Goal: Information Seeking & Learning: Learn about a topic

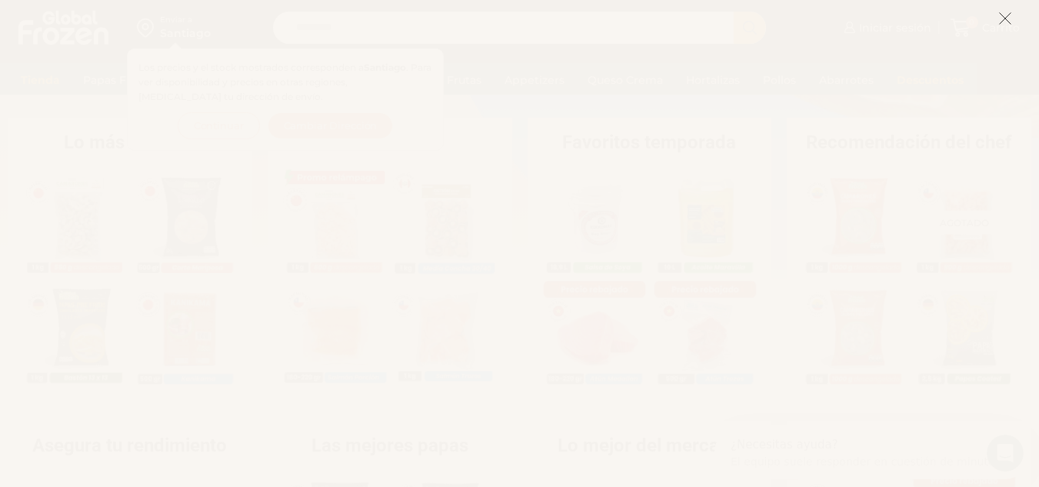
click at [1002, 18] on icon at bounding box center [1005, 19] width 14 height 14
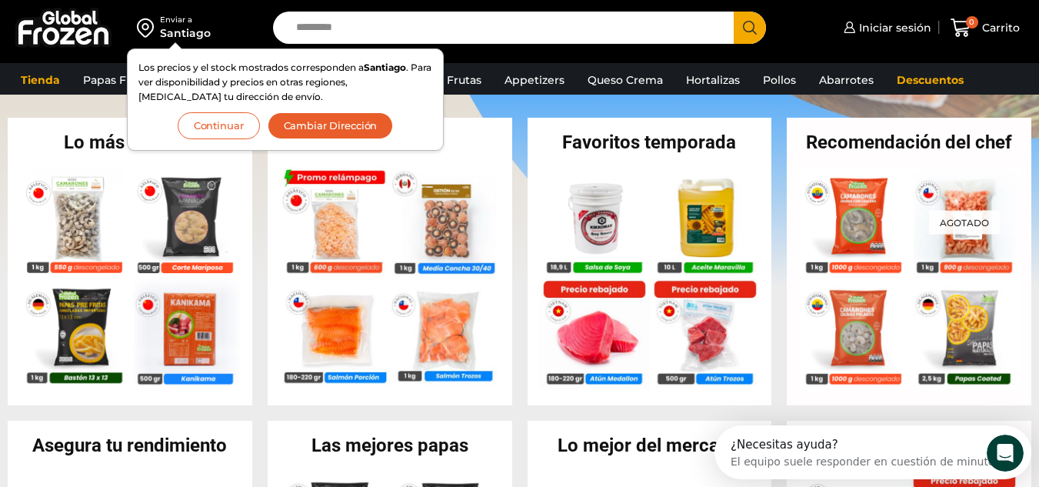
click at [221, 117] on button "Continuar" at bounding box center [219, 125] width 82 height 27
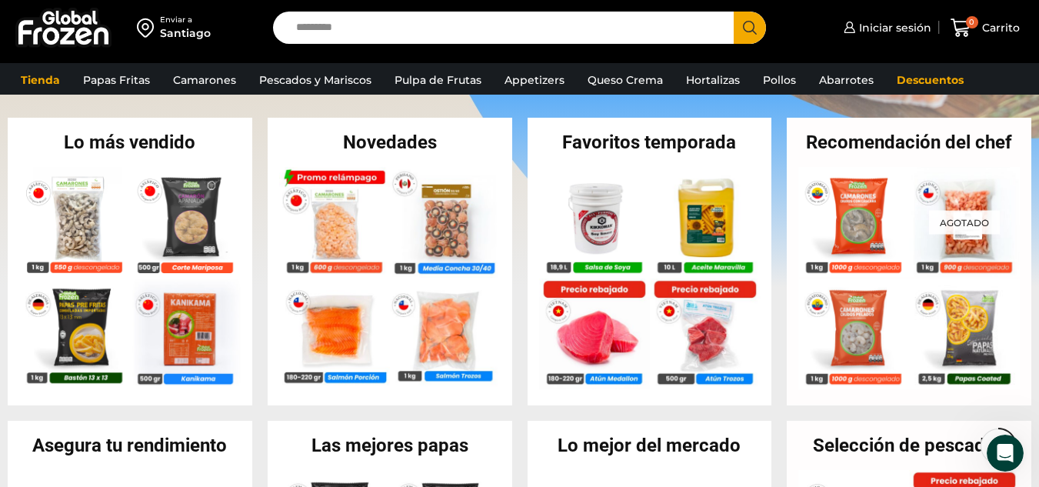
click at [336, 64] on div "Tienda Papas Fritas Papas Bastón Papas Especiales Camarones Camarones Crudos Pe…" at bounding box center [519, 79] width 1062 height 32
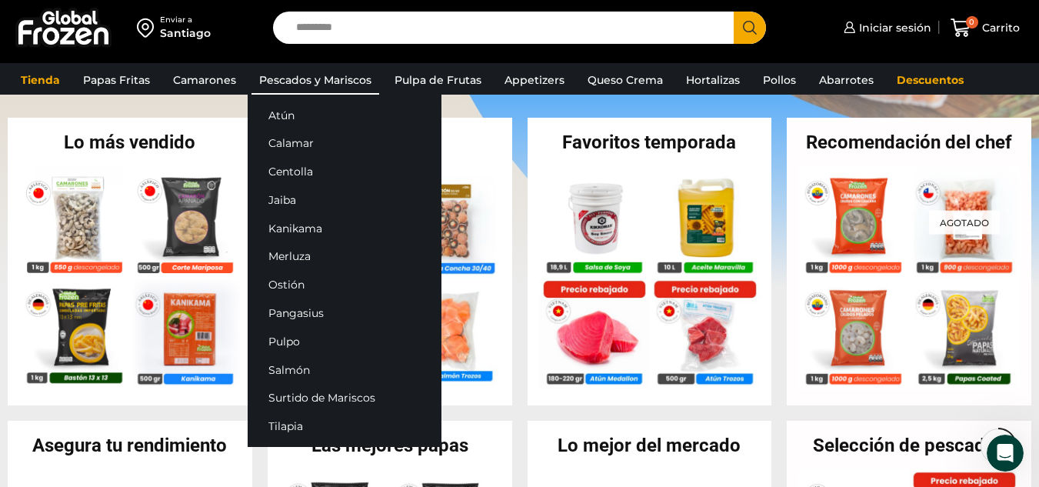
click at [339, 83] on link "Pescados y Mariscos" at bounding box center [315, 79] width 128 height 29
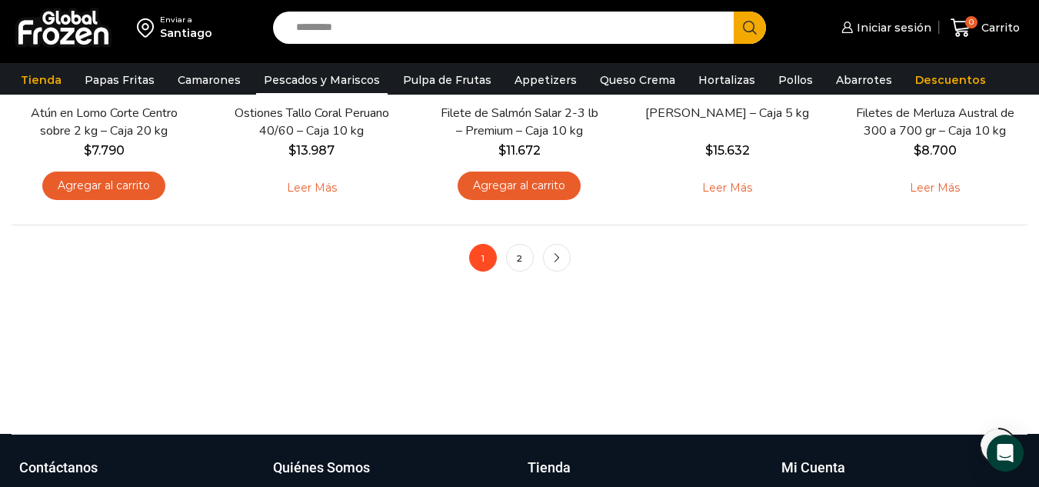
scroll to position [1574, 0]
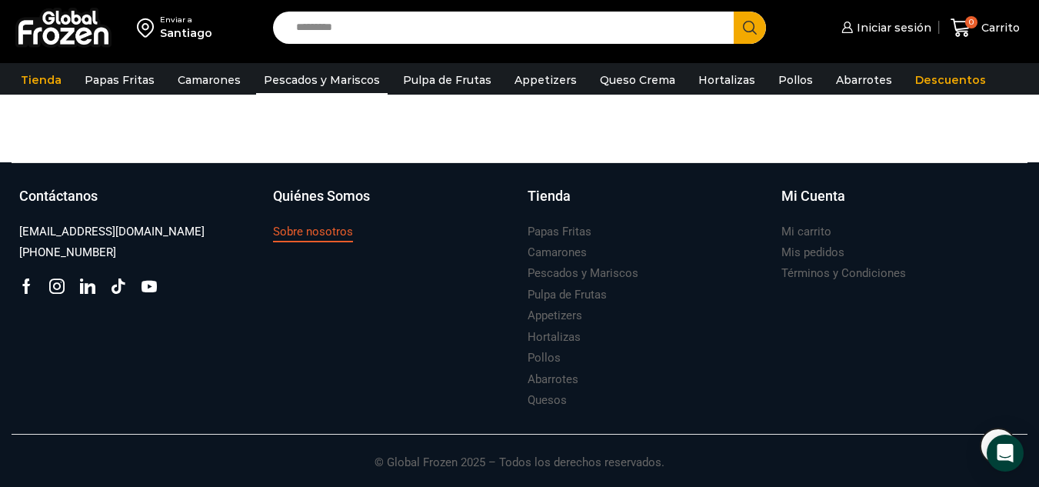
click at [300, 226] on h3 "Sobre nosotros" at bounding box center [313, 232] width 80 height 16
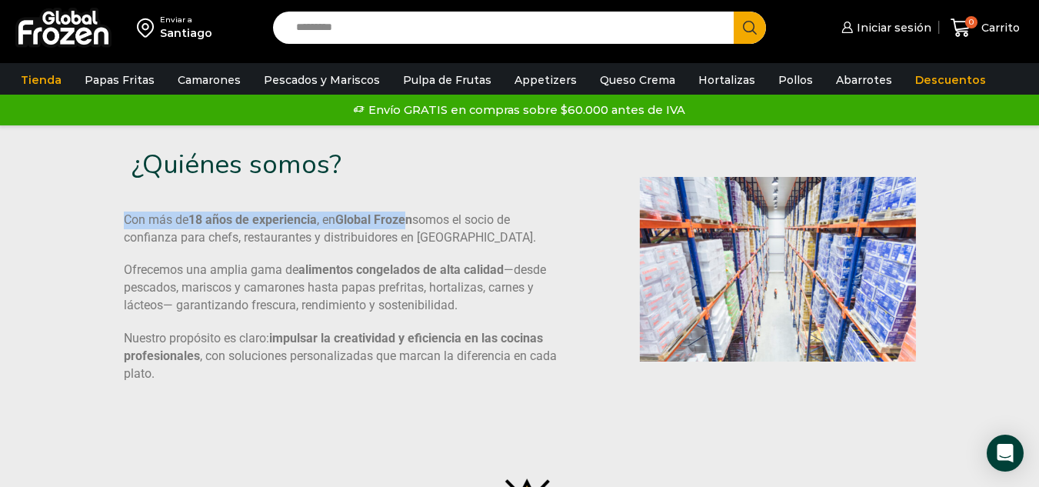
drag, startPoint x: 134, startPoint y: 217, endPoint x: 421, endPoint y: 211, distance: 286.8
click at [411, 211] on div "¿Quiénes somos? Con más de 18 años de experiencia , en Global Frozen somos el s…" at bounding box center [520, 269] width 1016 height 288
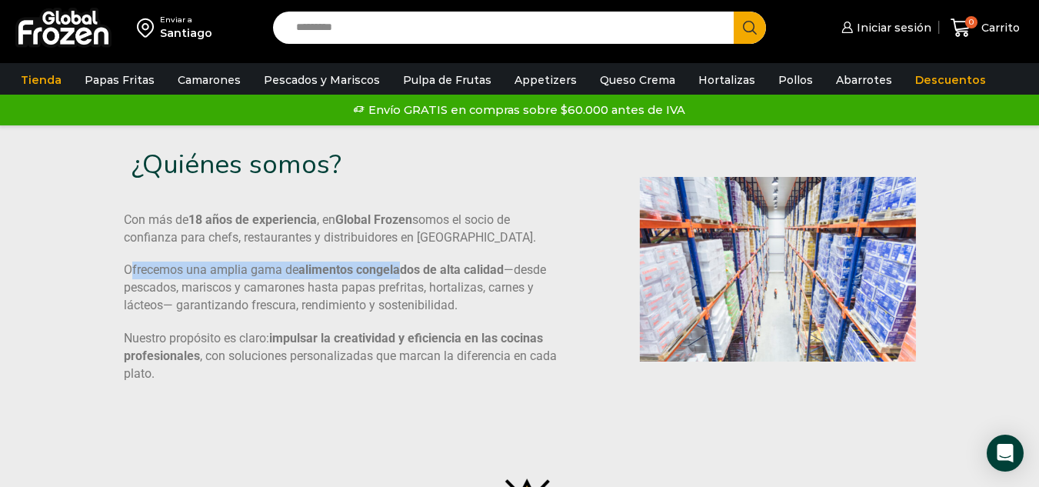
drag, startPoint x: 131, startPoint y: 276, endPoint x: 404, endPoint y: 267, distance: 272.3
click at [403, 268] on p "Ofrecemos una amplia gama de alimentos congelados de alta calidad —desde pescad…" at bounding box center [342, 287] width 437 height 53
click at [404, 267] on b "alimentos congelados de alta calidad" at bounding box center [400, 269] width 205 height 15
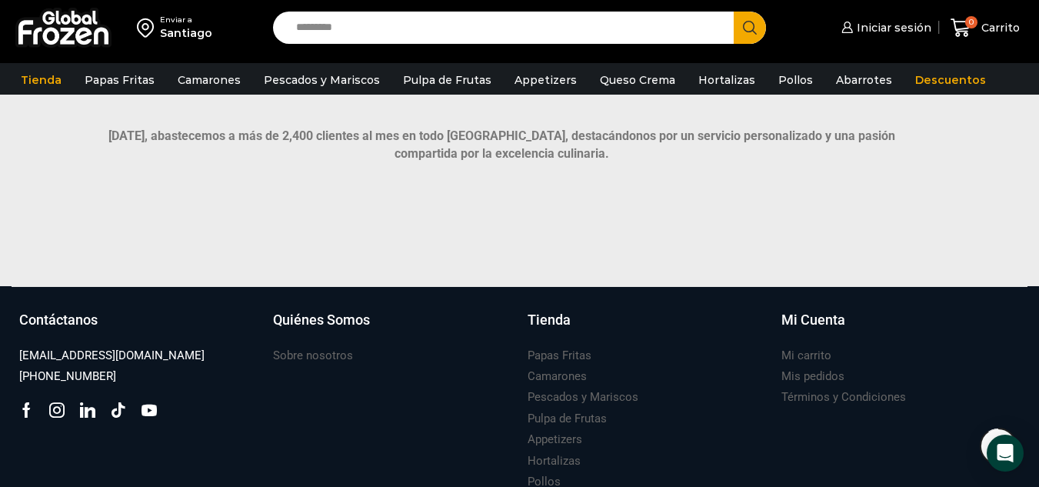
scroll to position [999, 0]
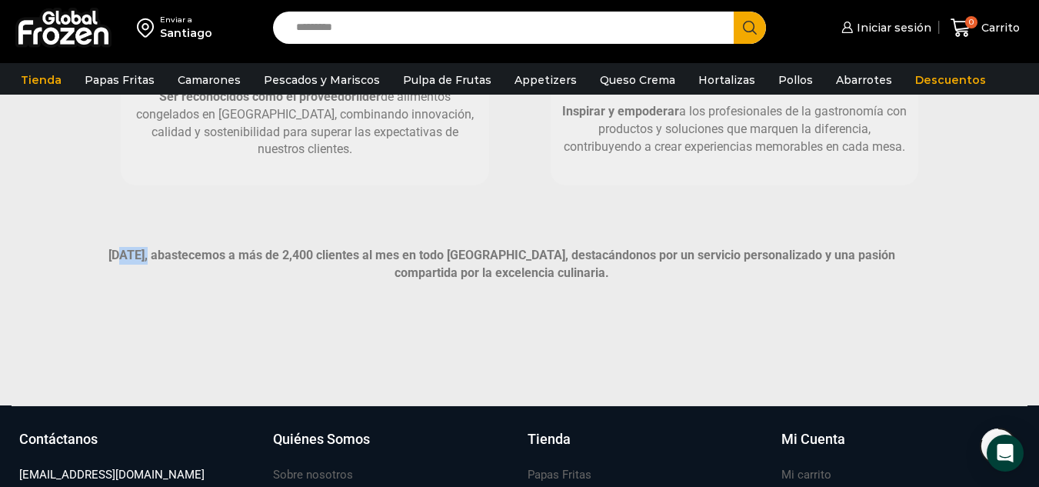
drag, startPoint x: 120, startPoint y: 260, endPoint x: 192, endPoint y: 265, distance: 72.5
click at [167, 261] on strong "[DATE], abastecemos a más de 2,400 clientes al mes en todo [GEOGRAPHIC_DATA], d…" at bounding box center [501, 264] width 786 height 32
